Goal: Transaction & Acquisition: Purchase product/service

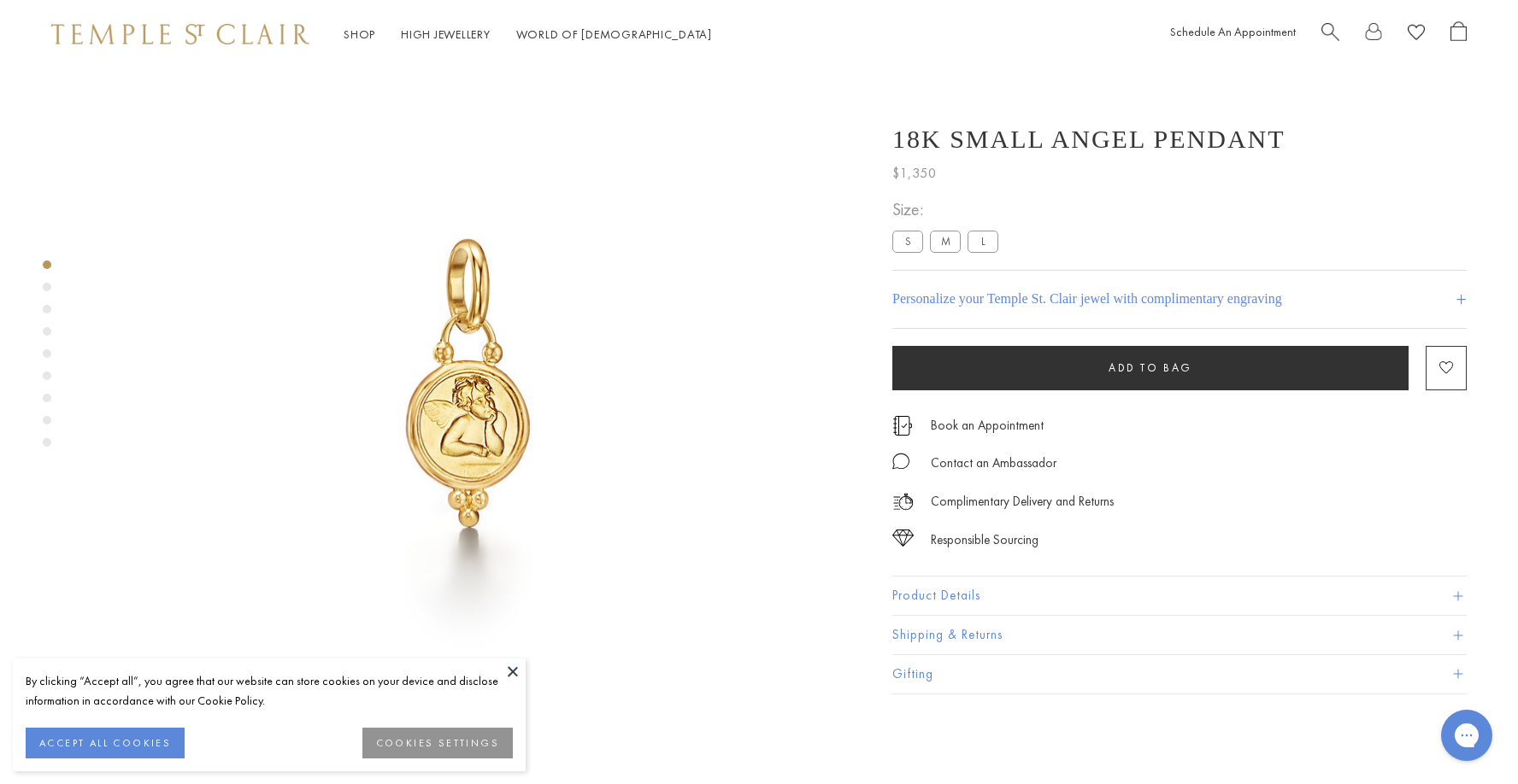
click at [48, 284] on div "Product gallery navigation" at bounding box center [46, 287] width 8 height 8
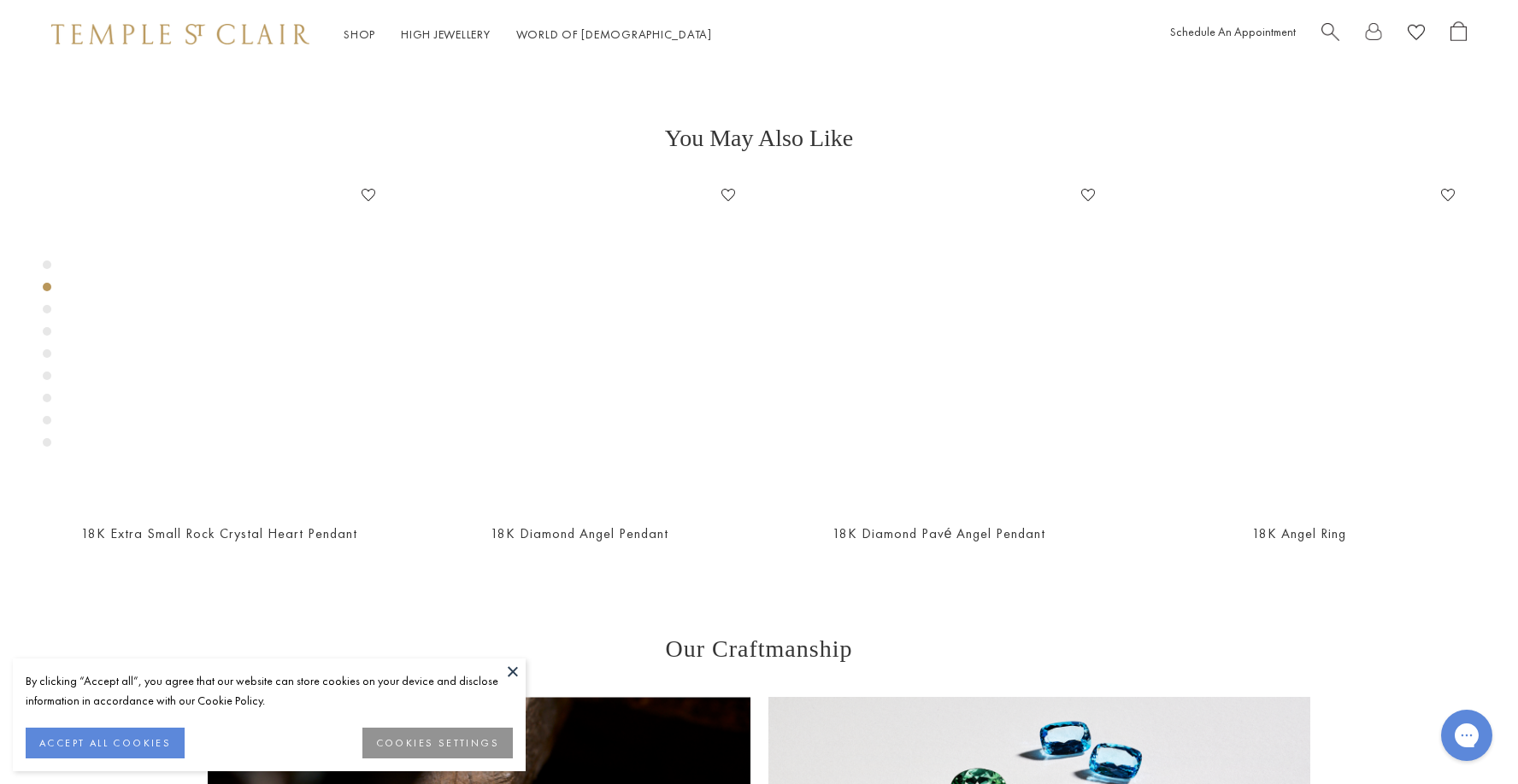
click at [50, 308] on div "Product gallery navigation" at bounding box center [46, 309] width 8 height 8
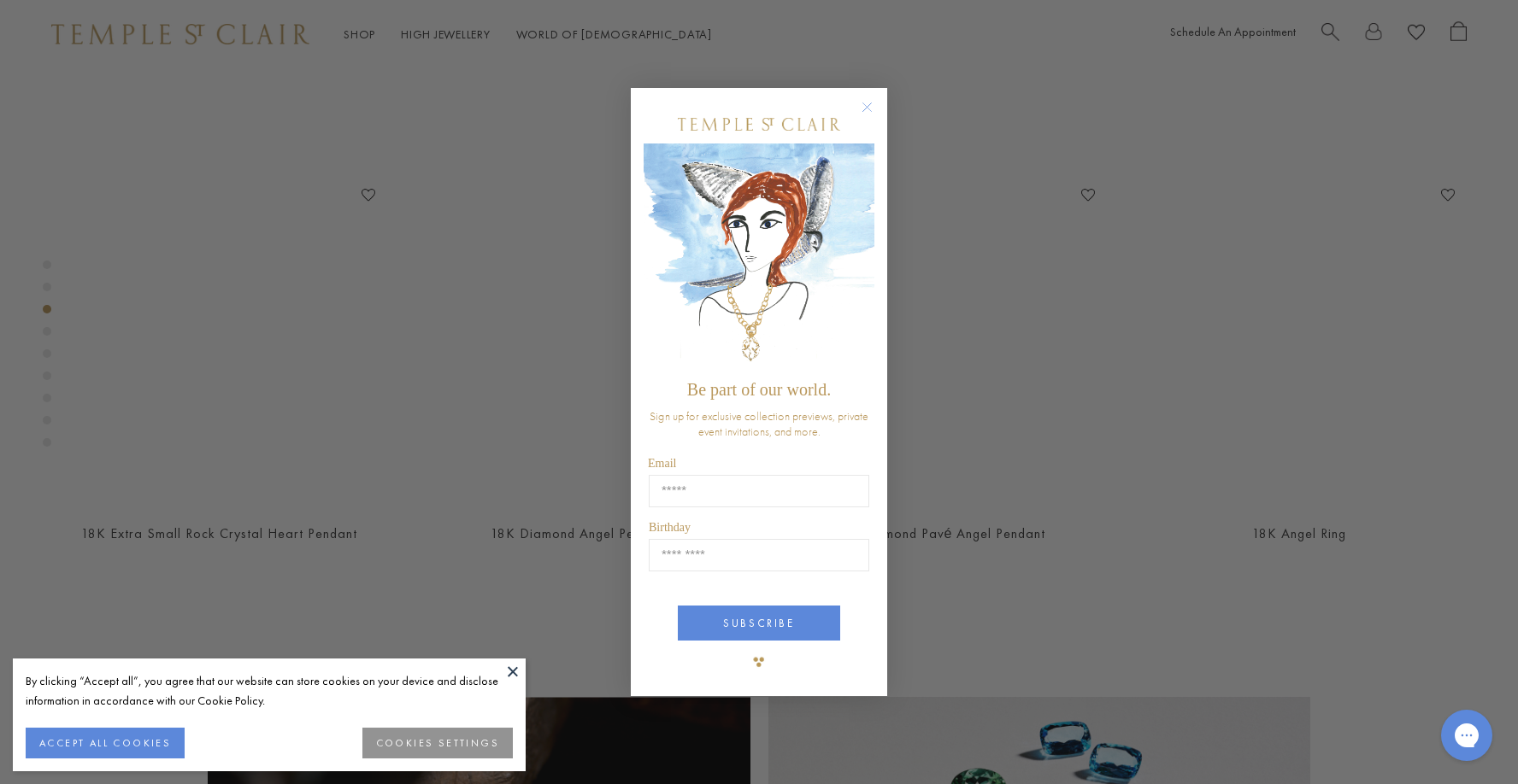
click at [873, 103] on circle "Close dialog" at bounding box center [867, 107] width 21 height 21
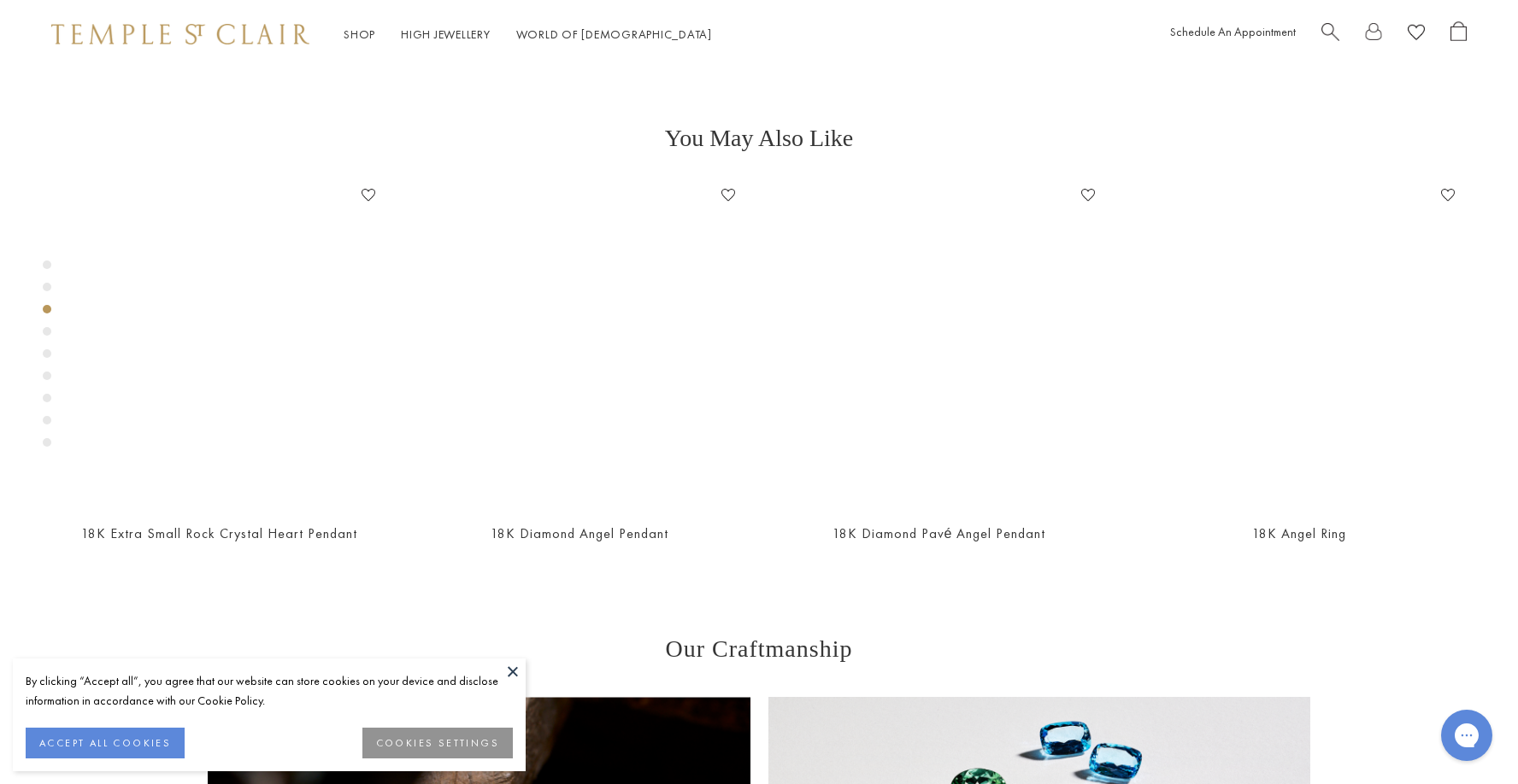
click at [51, 331] on div "Product gallery navigation" at bounding box center [46, 331] width 8 height 8
click at [48, 352] on div "Product gallery navigation" at bounding box center [46, 353] width 8 height 8
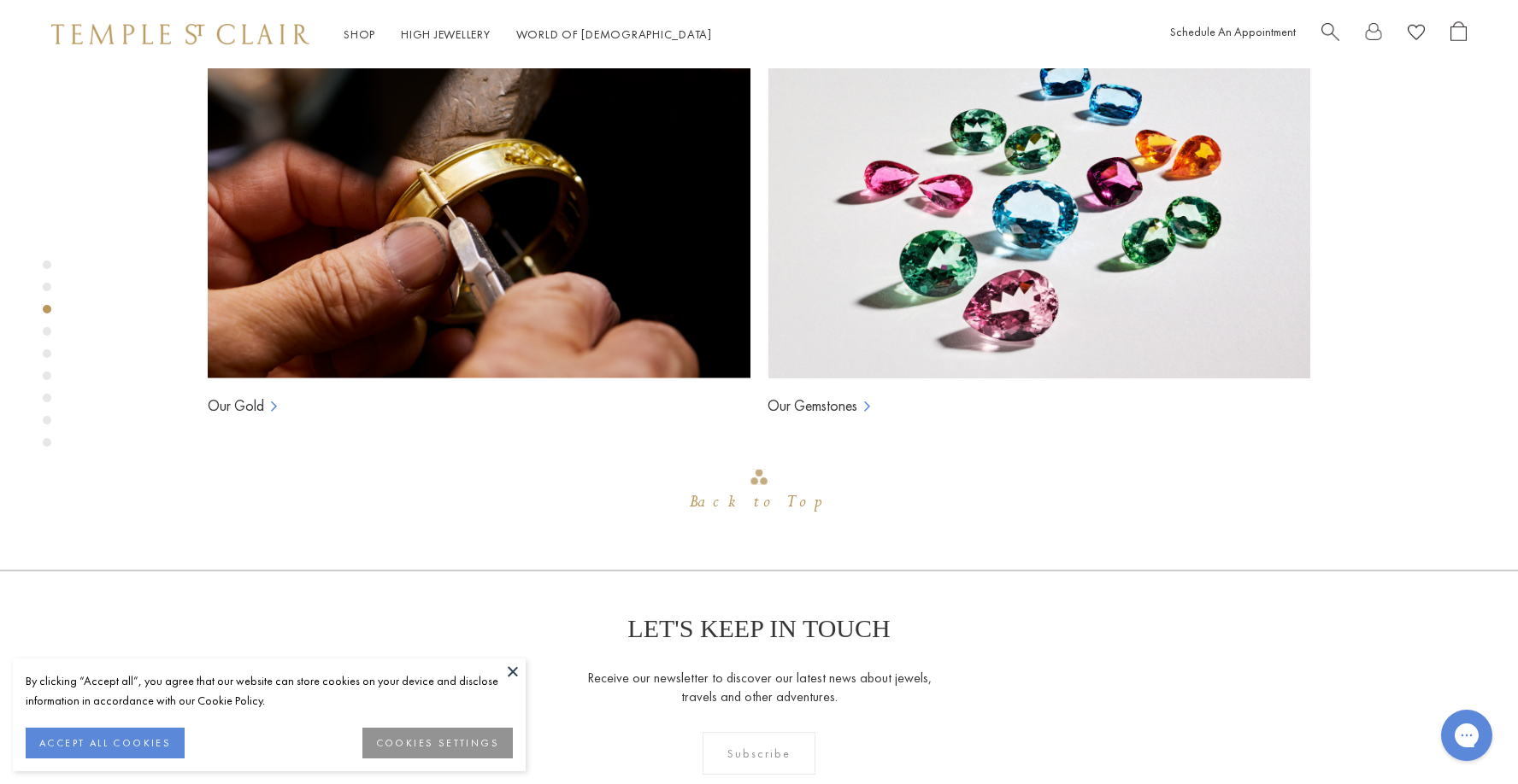
scroll to position [1531, 0]
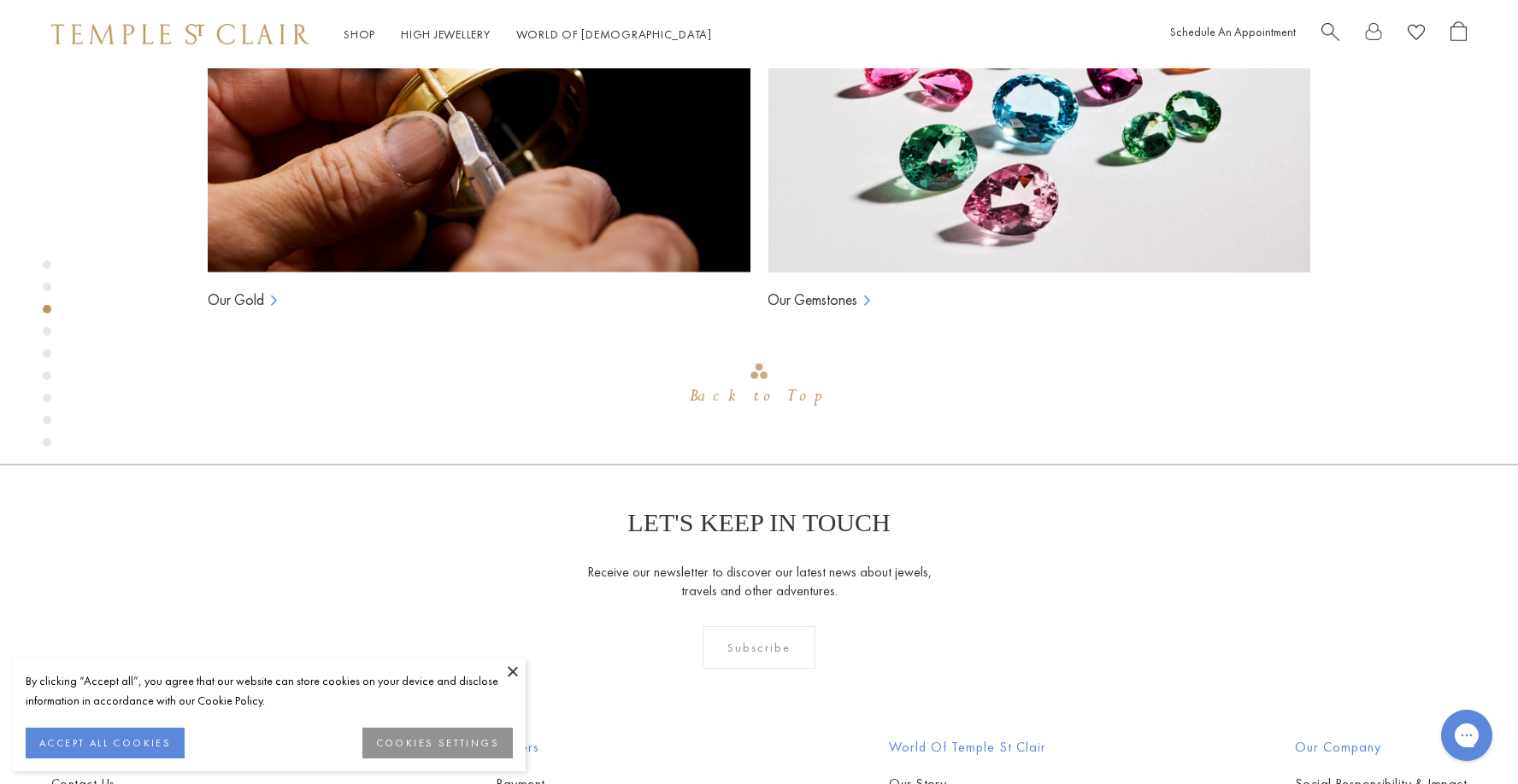
click at [48, 330] on div "Product gallery navigation" at bounding box center [46, 331] width 8 height 8
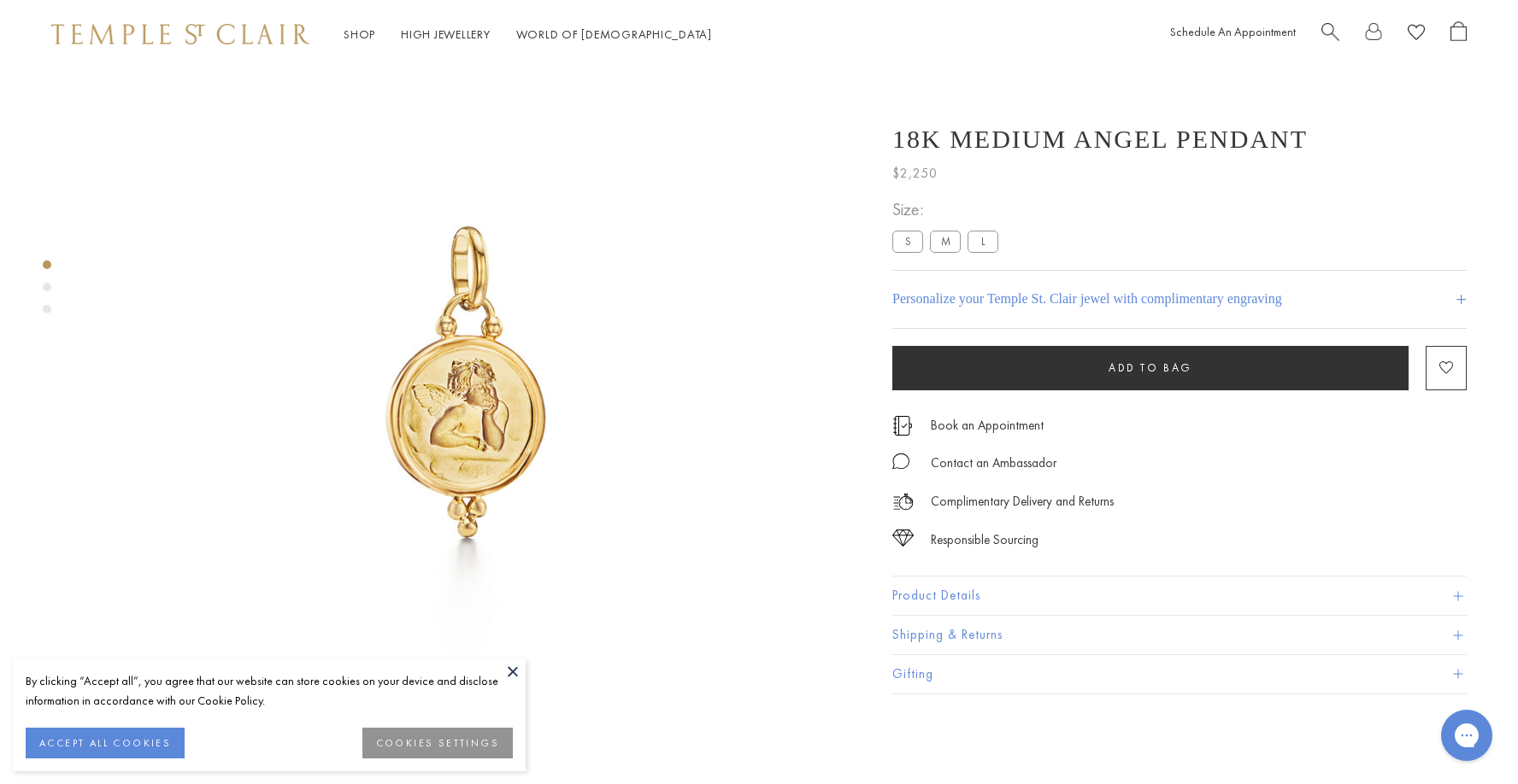
click at [989, 240] on label "L" at bounding box center [983, 241] width 31 height 22
